Goal: Task Accomplishment & Management: Manage account settings

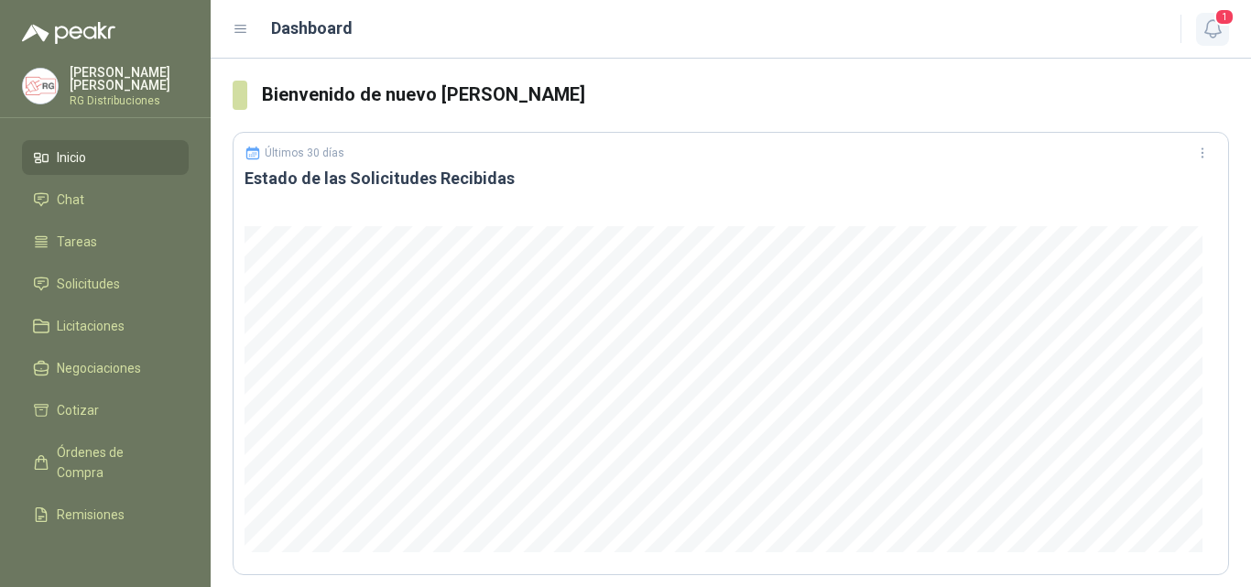
click at [1207, 29] on icon "button" at bounding box center [1213, 28] width 16 height 17
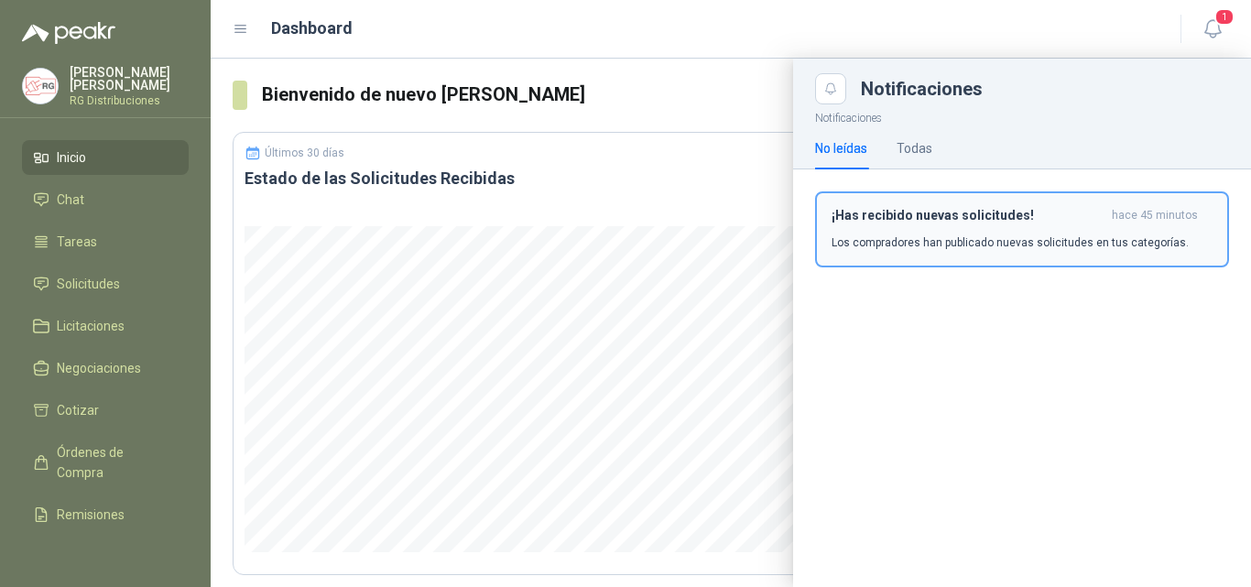
click at [970, 251] on button "¡Has recibido nuevas solicitudes! hace 45 minutos Los compradores han publicado…" at bounding box center [1022, 229] width 414 height 76
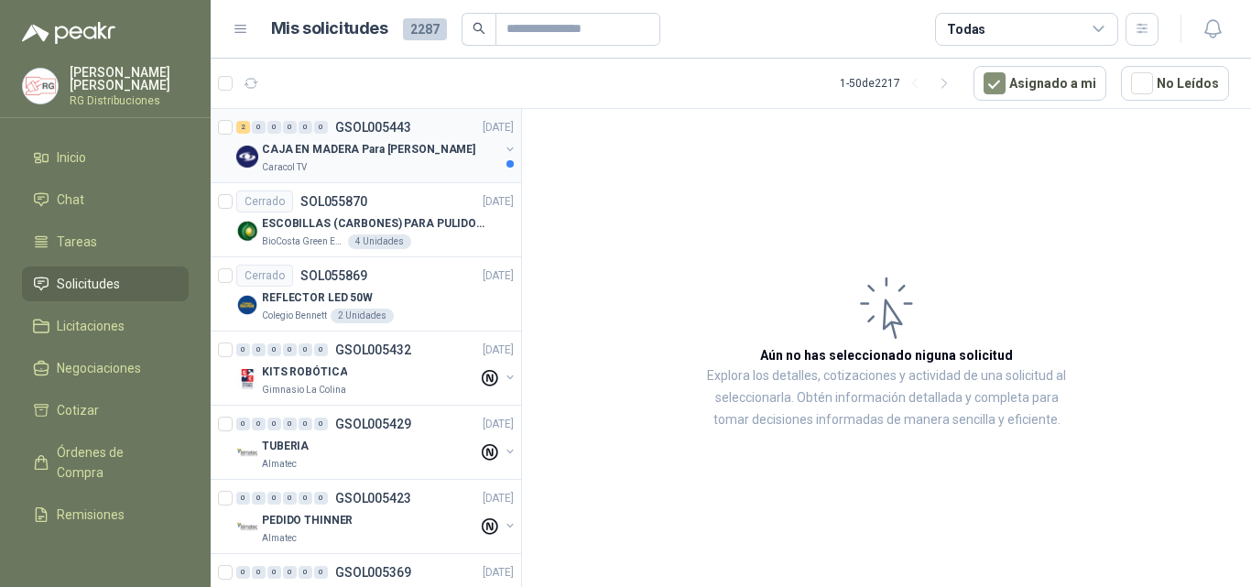
click at [416, 139] on div "CAJA EN MADERA Para [PERSON_NAME]" at bounding box center [380, 149] width 237 height 22
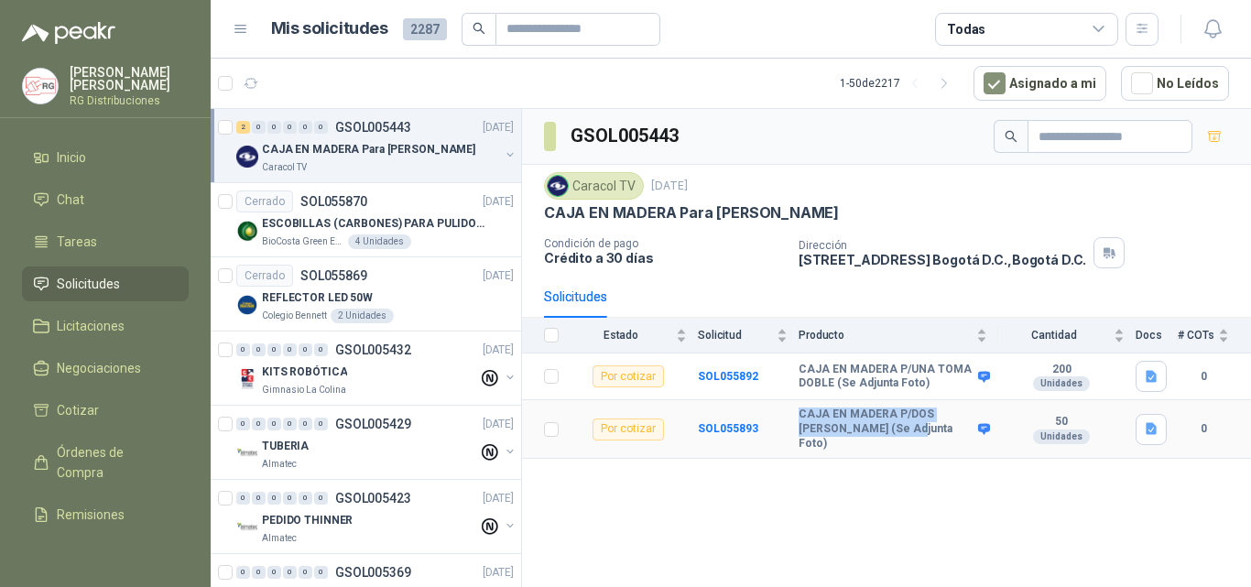
drag, startPoint x: 795, startPoint y: 407, endPoint x: 884, endPoint y: 443, distance: 96.1
click at [881, 442] on tr "Por cotizar SOL055893 CAJA EN MADERA P/DOS [PERSON_NAME] (Se Adjunta Foto) 50 U…" at bounding box center [886, 429] width 729 height 59
click at [900, 512] on div "GSOL005443 Caracol TV [DATE] CAJA EN MADERA Para [PERSON_NAME] Condición de pag…" at bounding box center [886, 351] width 729 height 485
click at [339, 80] on span "2" at bounding box center [340, 75] width 13 height 15
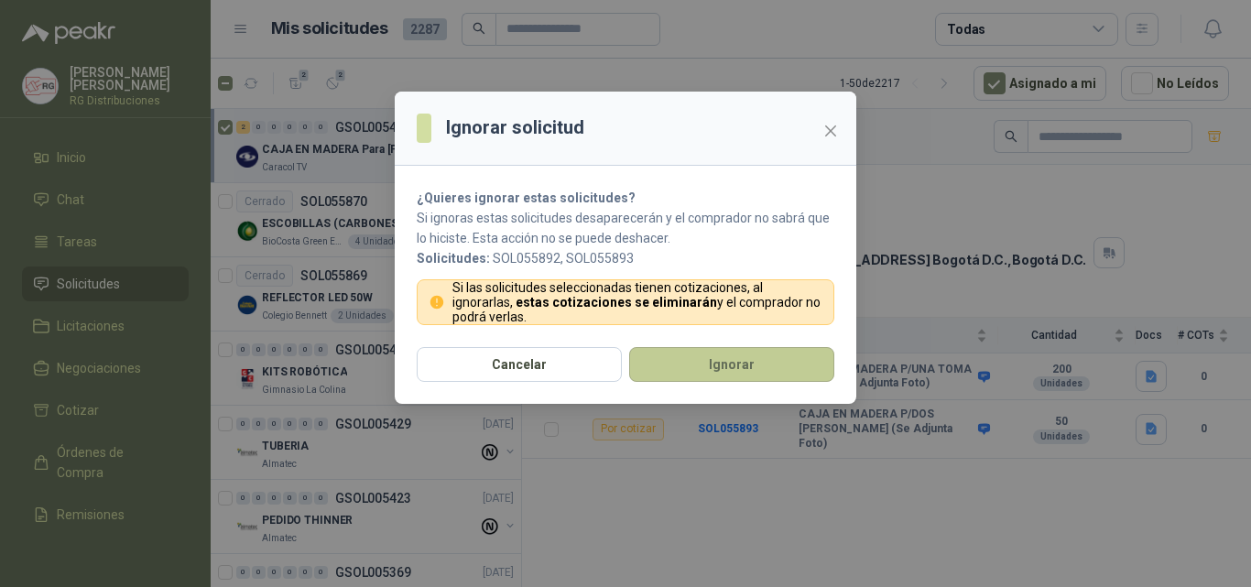
click at [750, 355] on button "Ignorar" at bounding box center [731, 364] width 205 height 35
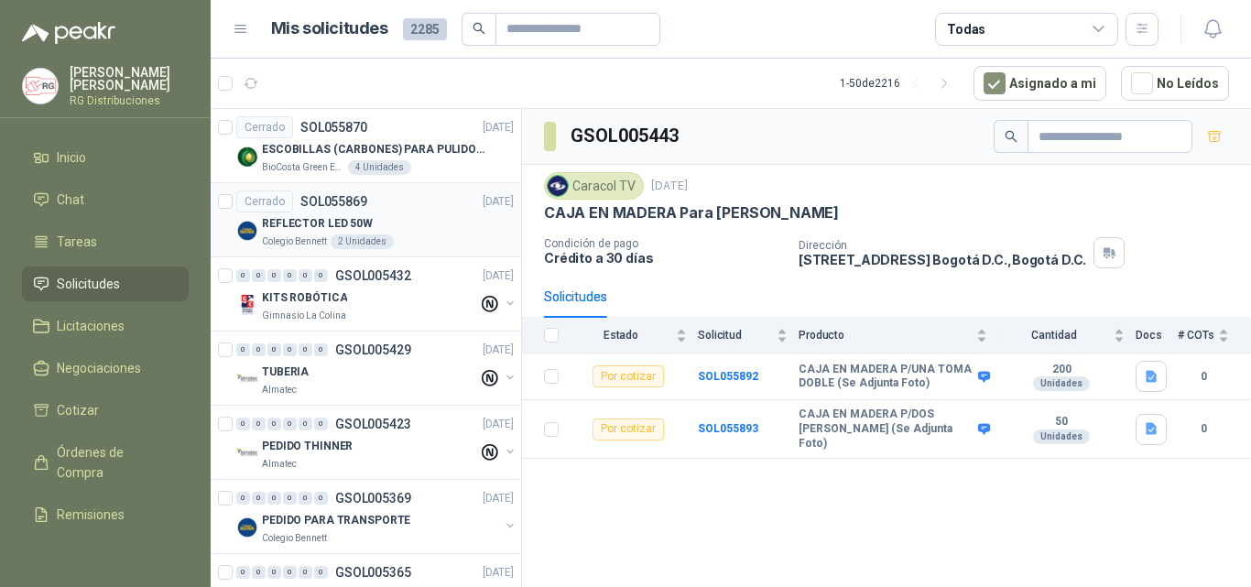
click at [408, 213] on div "REFLECTOR LED 50W" at bounding box center [388, 224] width 252 height 22
click at [432, 147] on p "ESCOBILLAS (CARBONES) PARA PULIDORA DEWALT" at bounding box center [376, 149] width 228 height 17
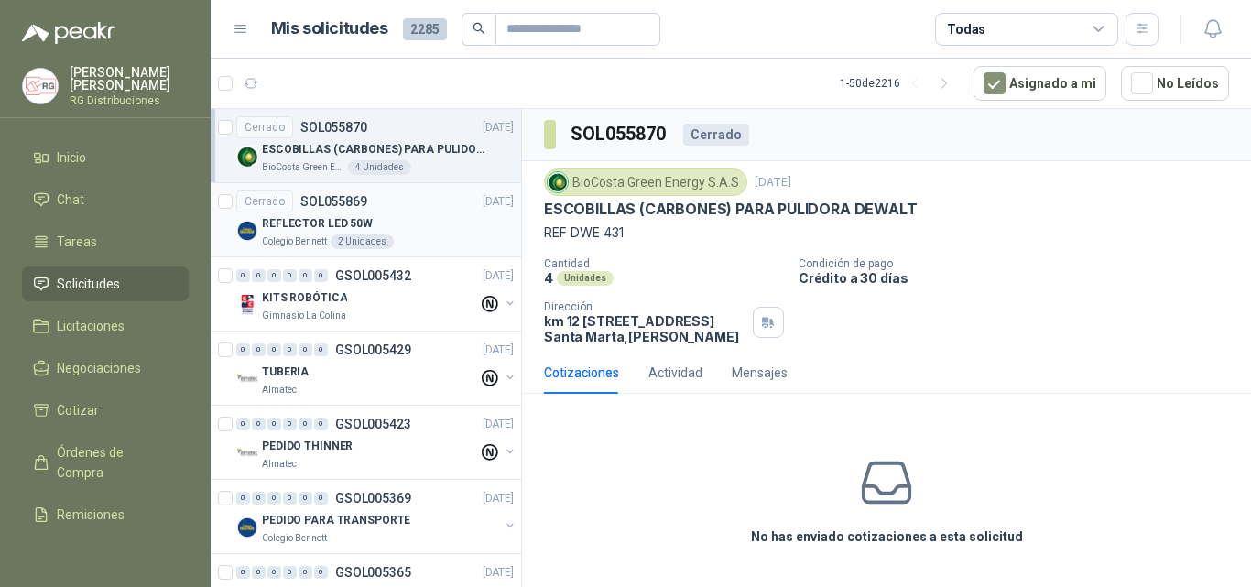
click at [433, 191] on div "Cerrado SOL055869 [DATE]" at bounding box center [375, 202] width 278 height 22
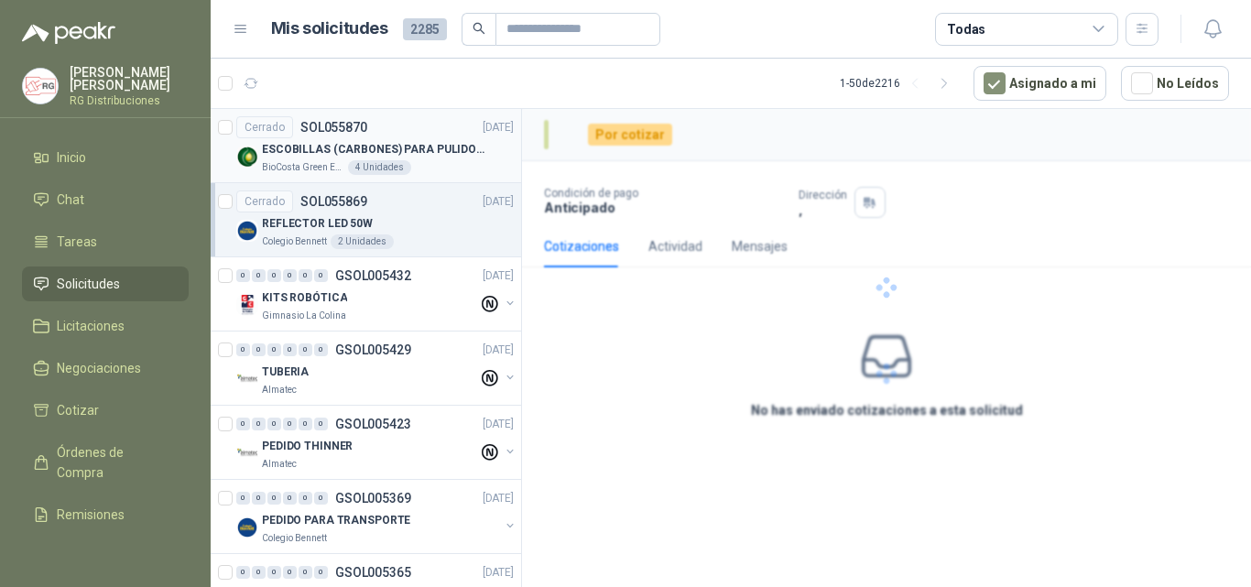
click at [416, 149] on p "ESCOBILLAS (CARBONES) PARA PULIDORA DEWALT" at bounding box center [376, 149] width 228 height 17
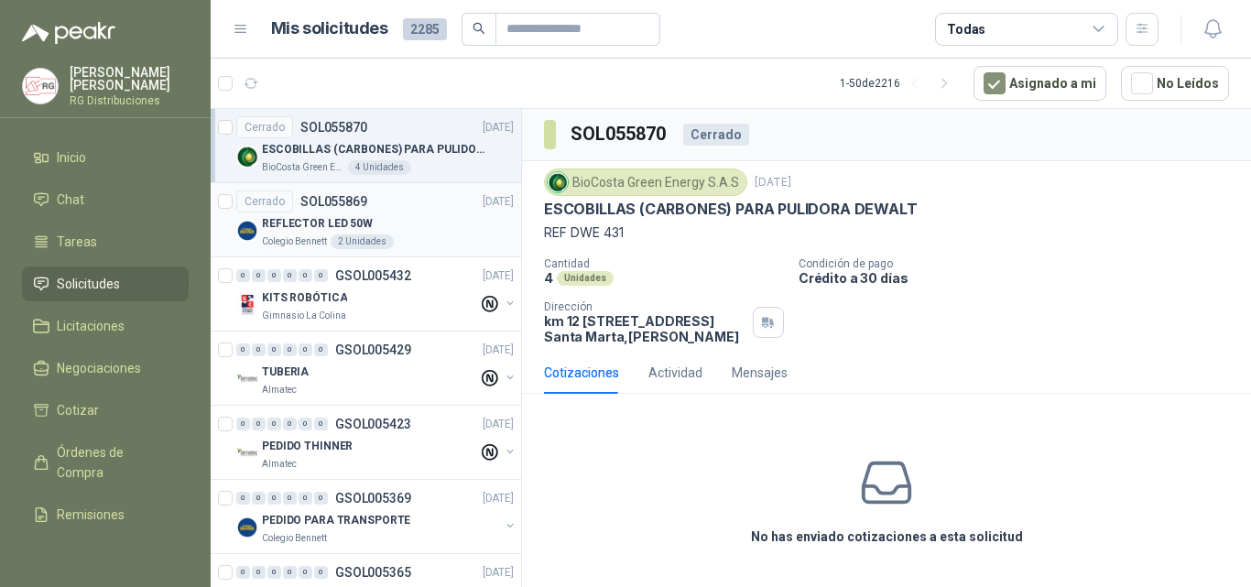
click at [428, 234] on div "REFLECTOR LED 50W" at bounding box center [388, 224] width 252 height 22
click at [410, 163] on div "BioCosta [PERSON_NAME] Energy S.A.S 4 Unidades" at bounding box center [388, 167] width 252 height 15
